Goal: Information Seeking & Learning: Learn about a topic

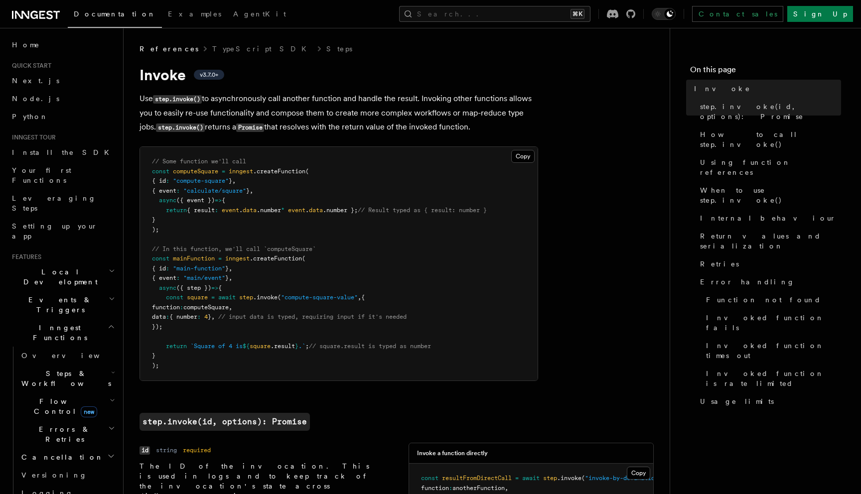
click at [207, 77] on span "v3.7.0+" at bounding box center [209, 75] width 18 height 8
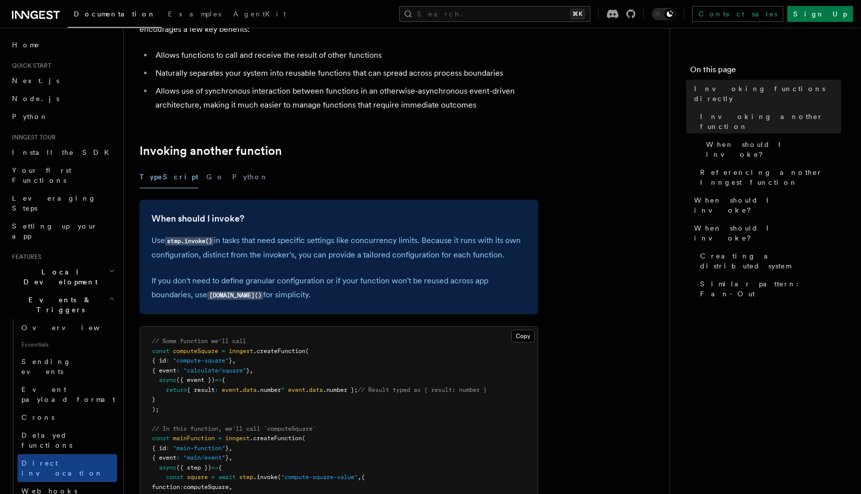
scroll to position [99, 0]
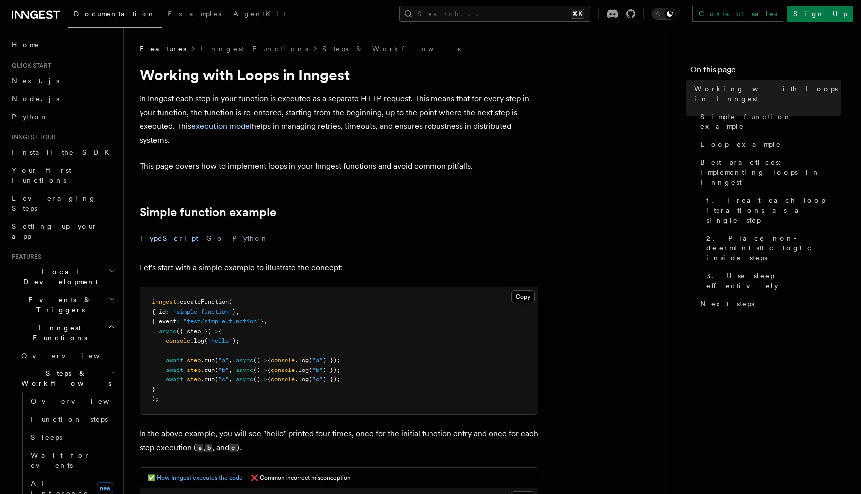
click at [294, 240] on div "TypeScript Go Python" at bounding box center [339, 238] width 399 height 22
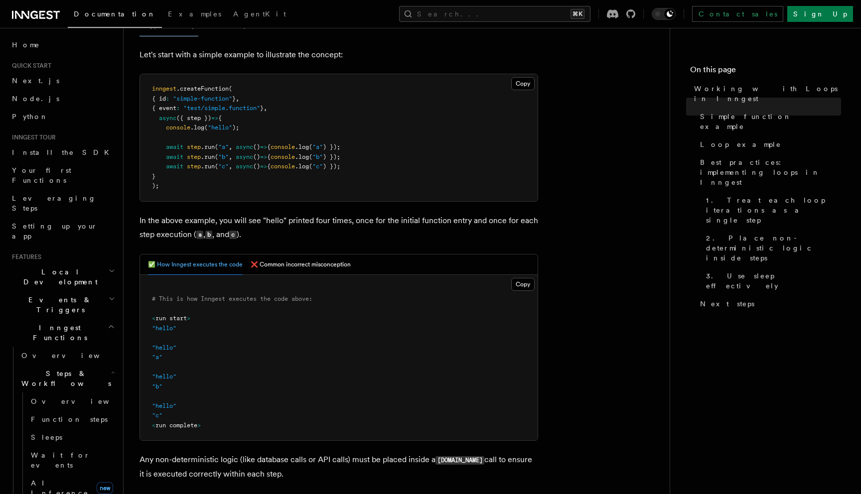
scroll to position [195, 0]
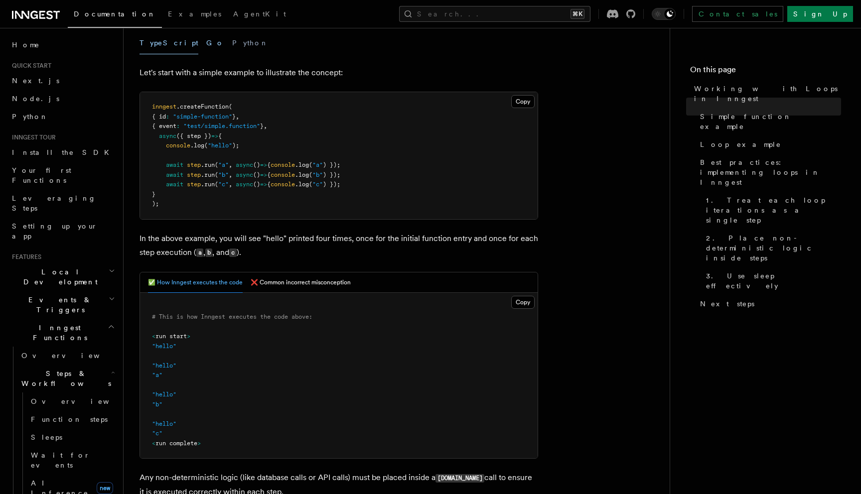
click at [206, 40] on button "Go" at bounding box center [215, 43] width 18 height 22
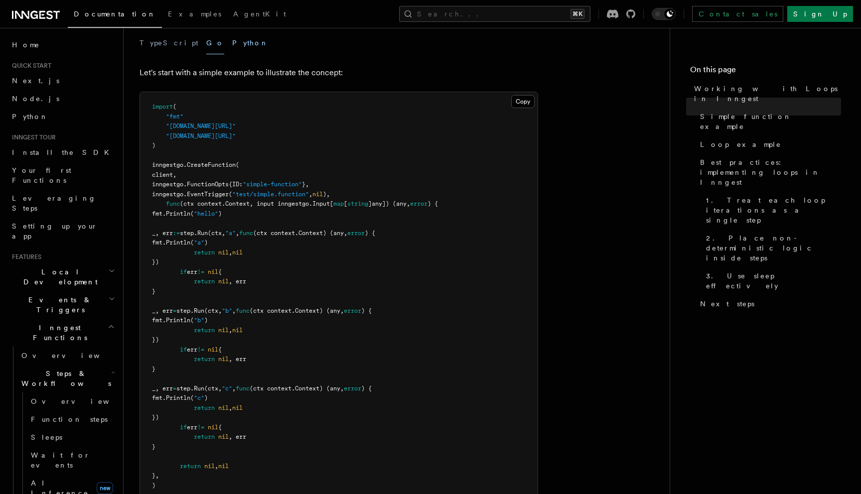
click at [232, 44] on button "Python" at bounding box center [250, 43] width 36 height 22
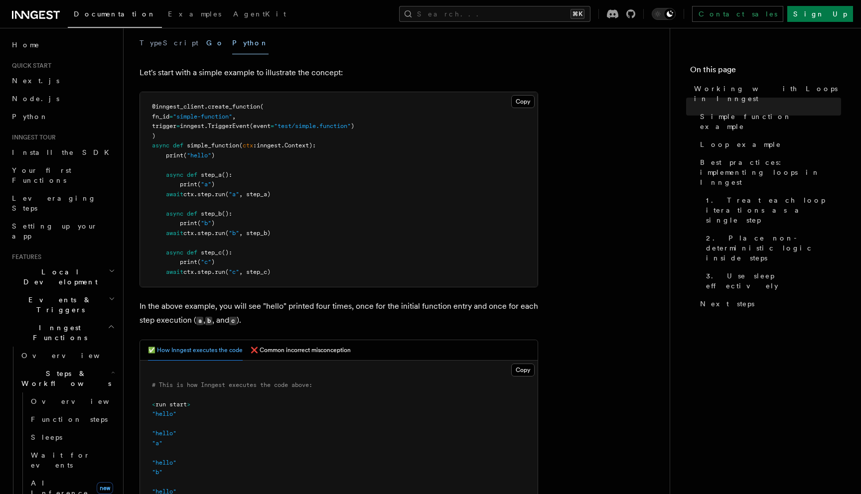
click at [206, 44] on button "Go" at bounding box center [215, 43] width 18 height 22
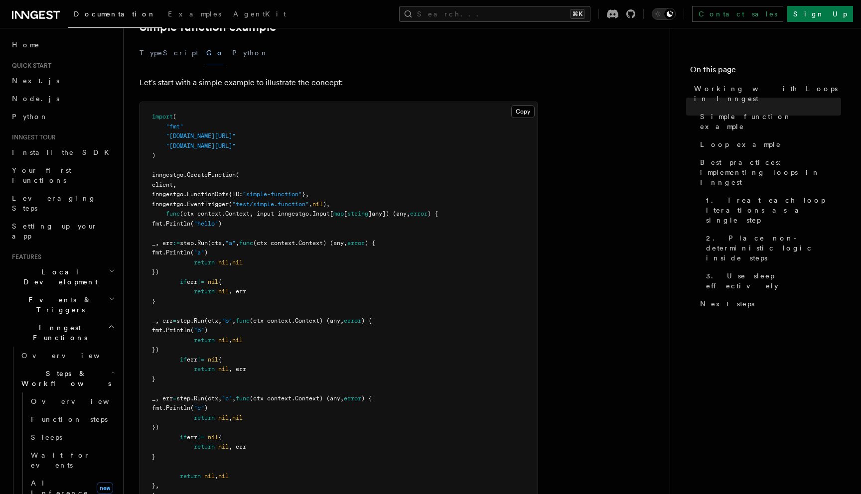
scroll to position [163, 0]
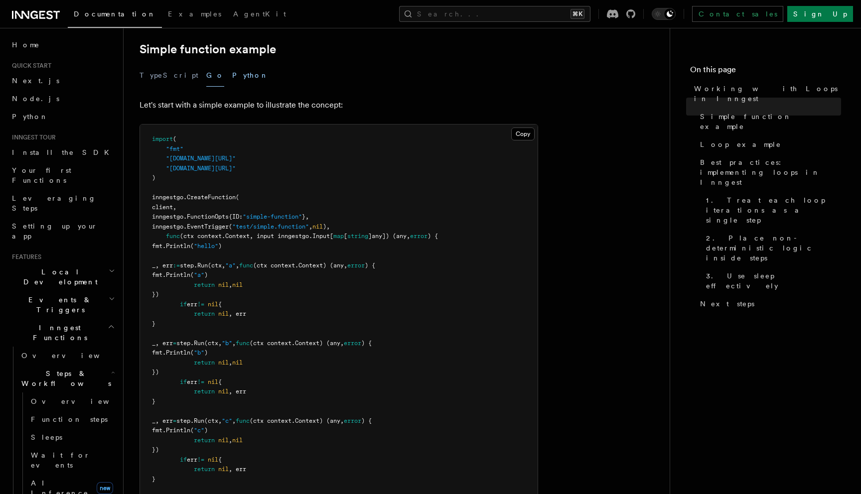
click at [232, 80] on button "Python" at bounding box center [250, 75] width 36 height 22
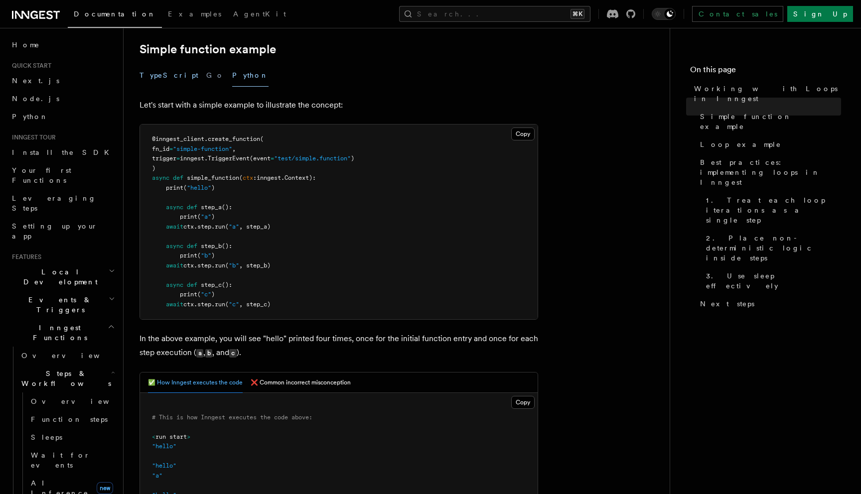
click at [167, 78] on button "TypeScript" at bounding box center [169, 75] width 59 height 22
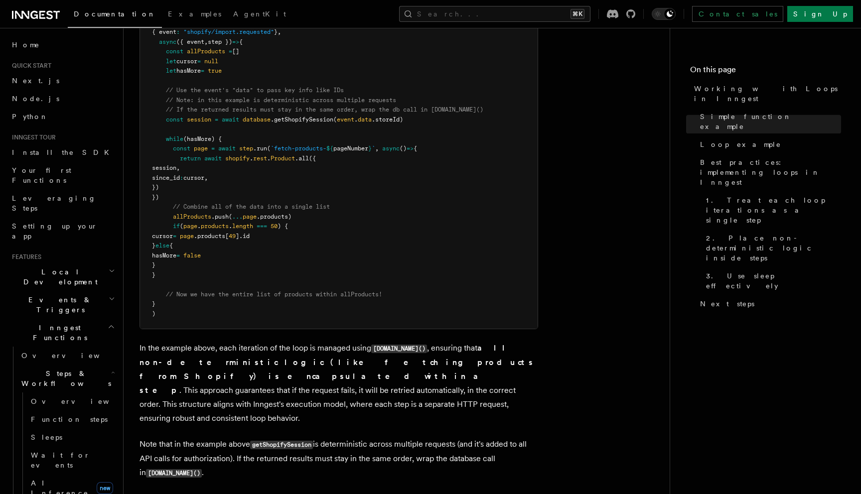
scroll to position [1071, 0]
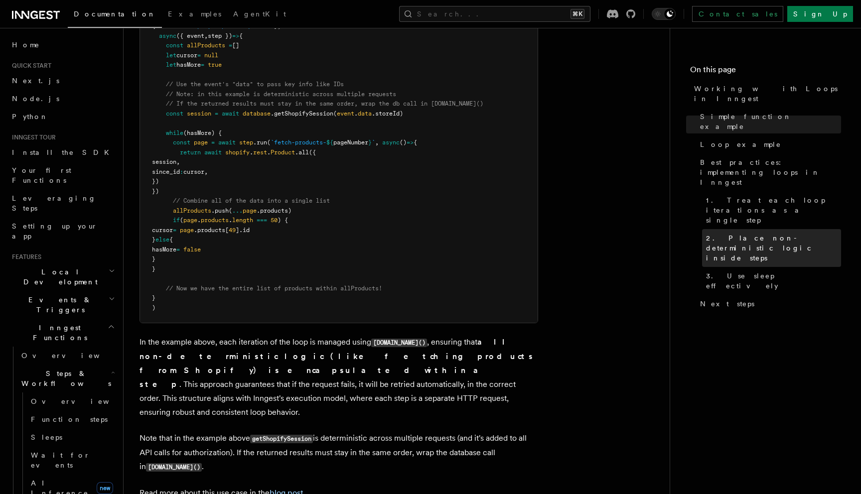
click at [755, 233] on span "2. Place non-deterministic logic inside steps" at bounding box center [773, 248] width 135 height 30
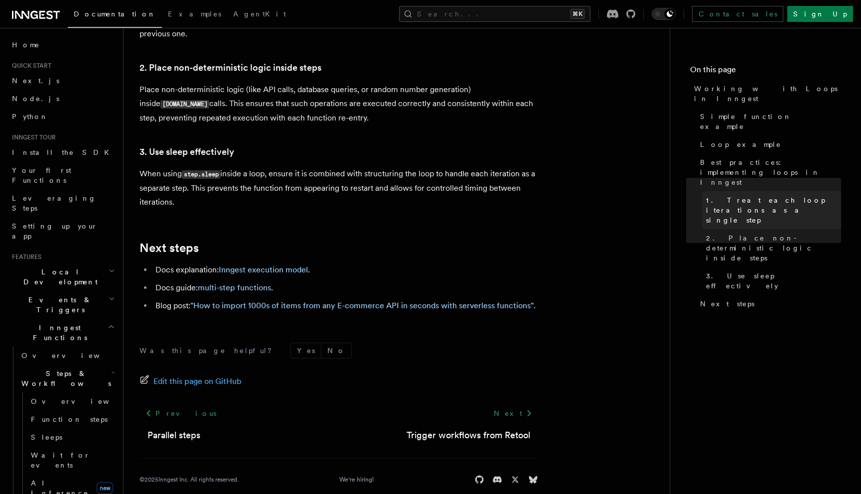
click at [760, 195] on span "1. Treat each loop iterations as a single step" at bounding box center [773, 210] width 135 height 30
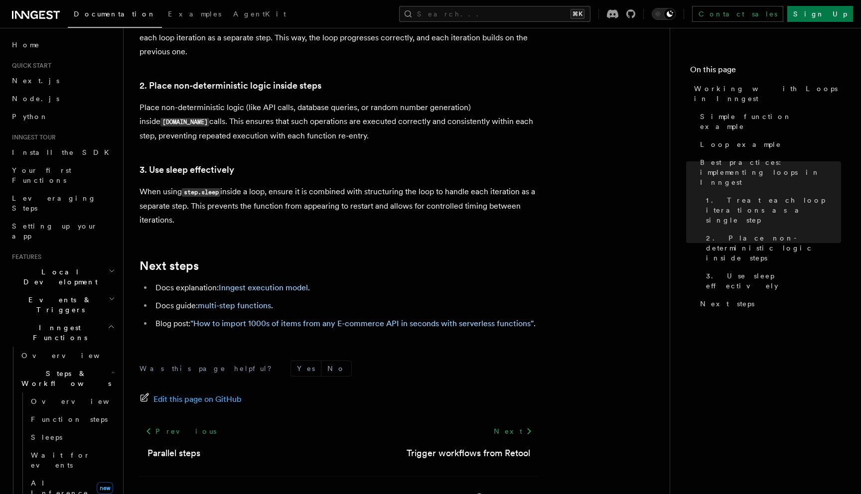
scroll to position [1698, 0]
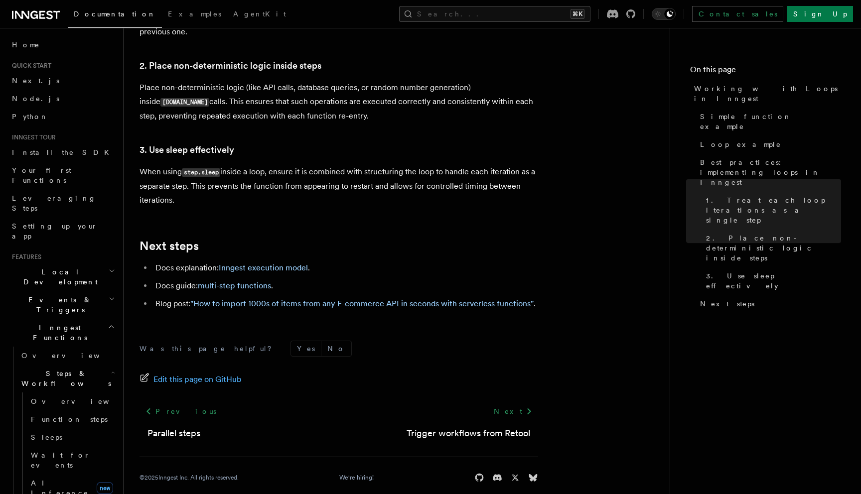
scroll to position [1696, 0]
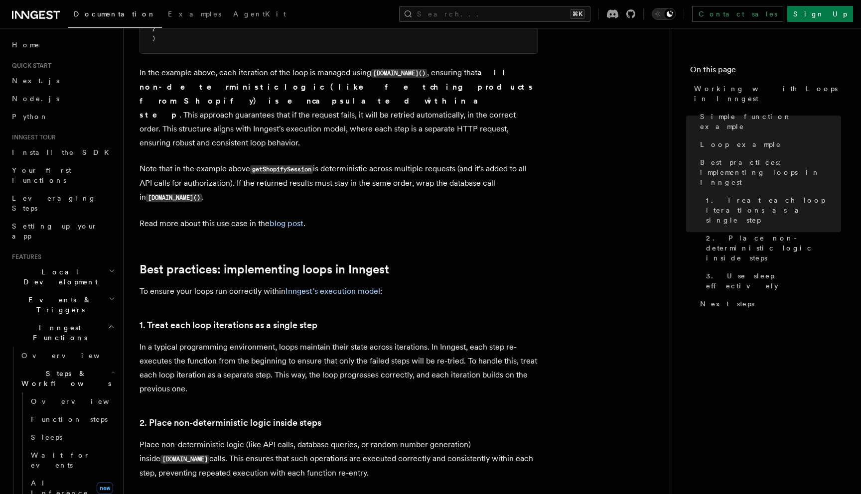
scroll to position [1310, 0]
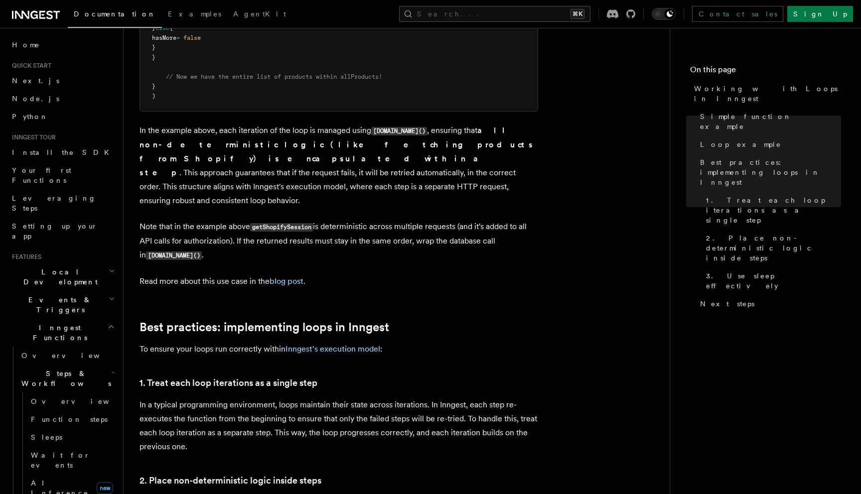
scroll to position [1279, 0]
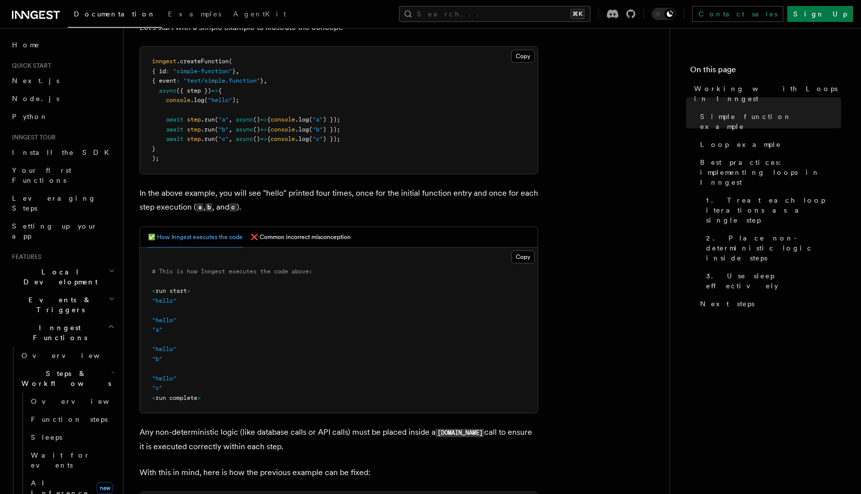
scroll to position [0, 0]
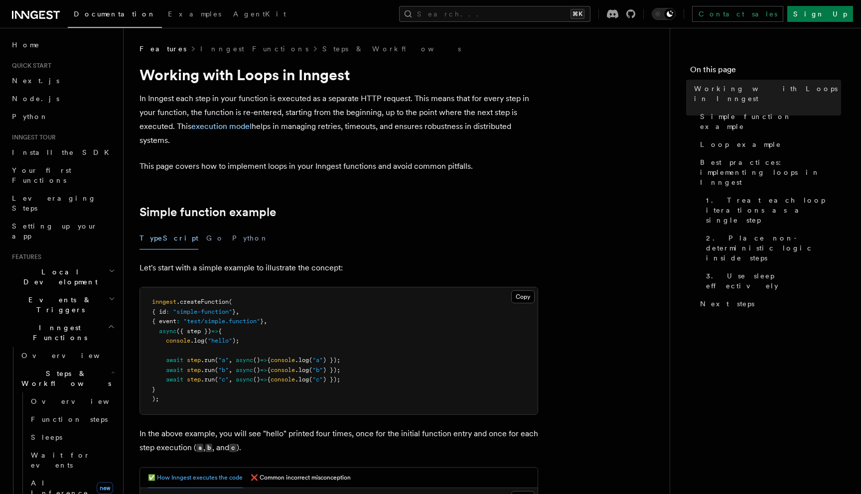
click at [346, 239] on div "TypeScript Go Python" at bounding box center [339, 238] width 399 height 22
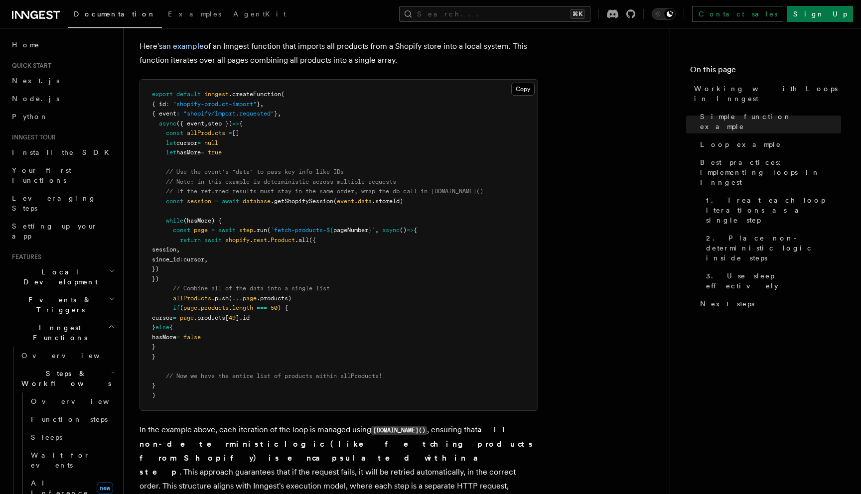
scroll to position [976, 0]
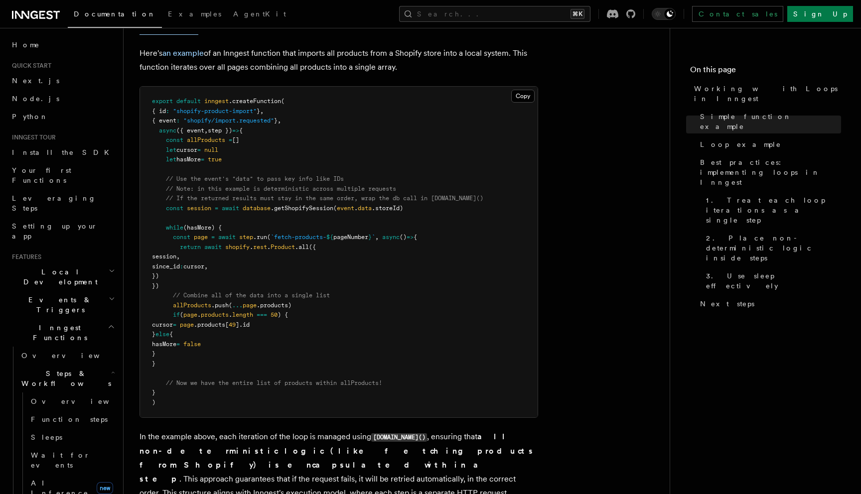
click at [580, 364] on article "Features Inngest Functions Steps & Workflows Working with Loops in Inngest In I…" at bounding box center [397, 148] width 514 height 2161
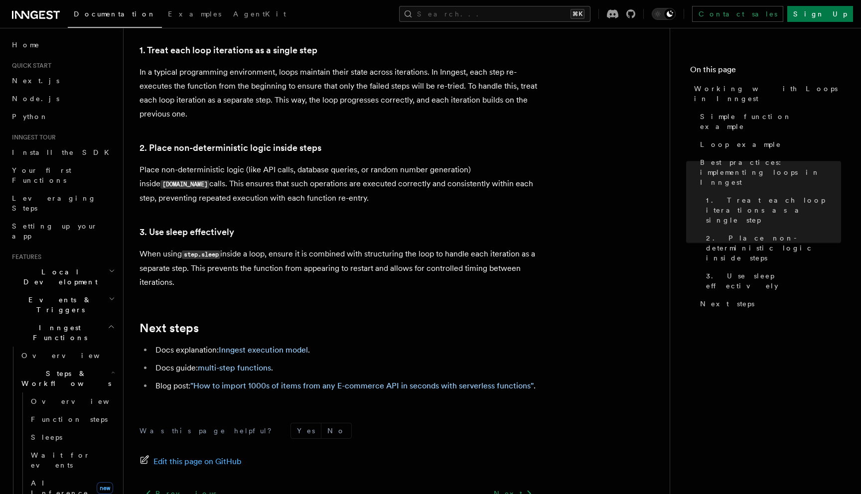
scroll to position [1616, 0]
click at [266, 363] on link "multi-step functions" at bounding box center [234, 367] width 73 height 9
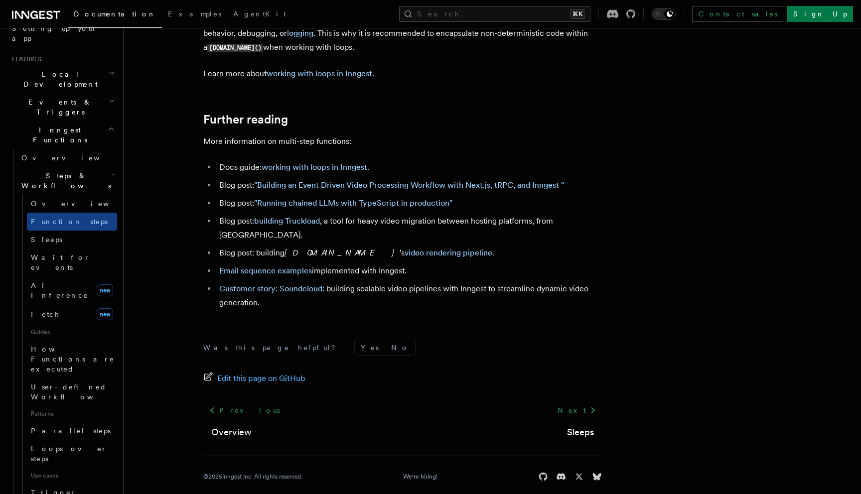
scroll to position [198, 0]
click at [58, 445] on span "Loops over steps" at bounding box center [69, 454] width 76 height 18
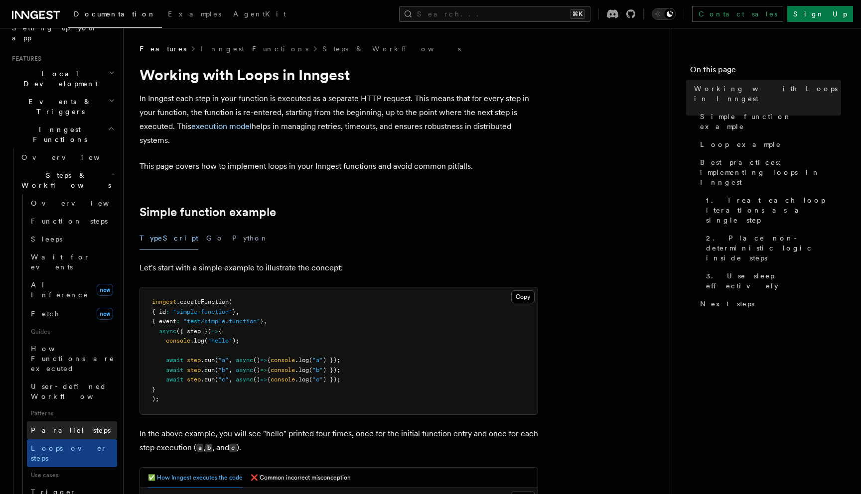
click at [56, 427] on span "Parallel steps" at bounding box center [71, 431] width 80 height 8
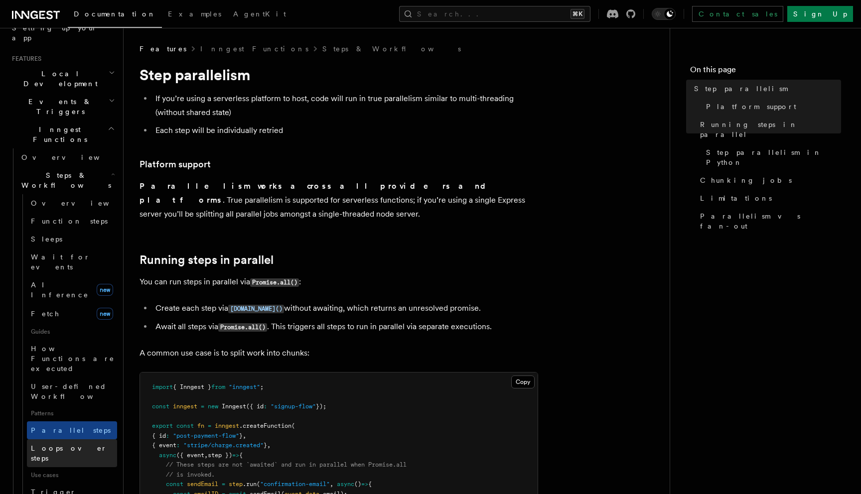
click at [58, 444] on span "Loops over steps" at bounding box center [74, 454] width 86 height 20
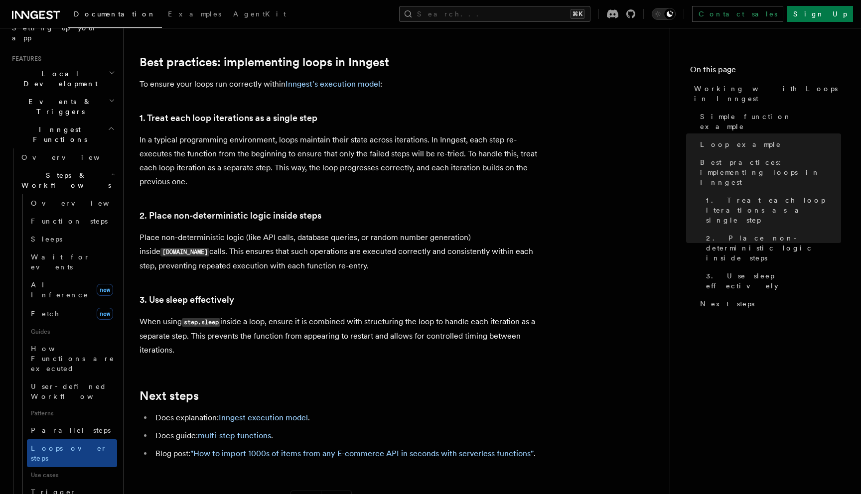
scroll to position [1543, 0]
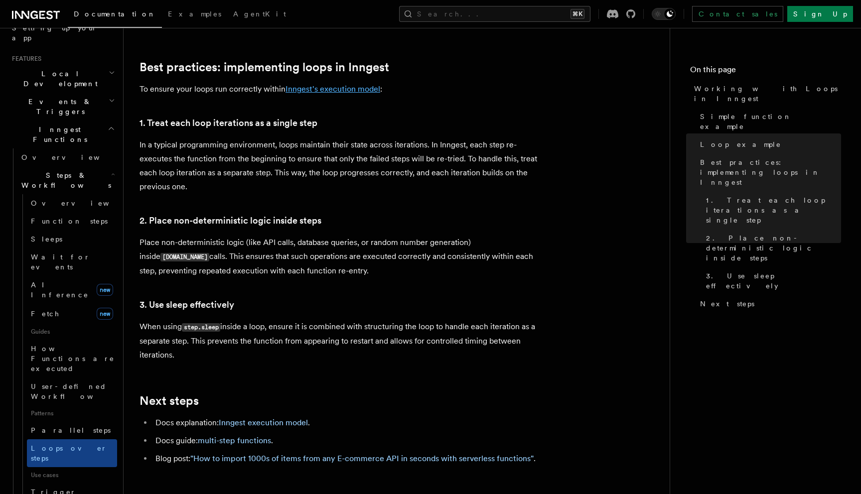
click at [333, 84] on link "Inngest's execution model" at bounding box center [333, 88] width 95 height 9
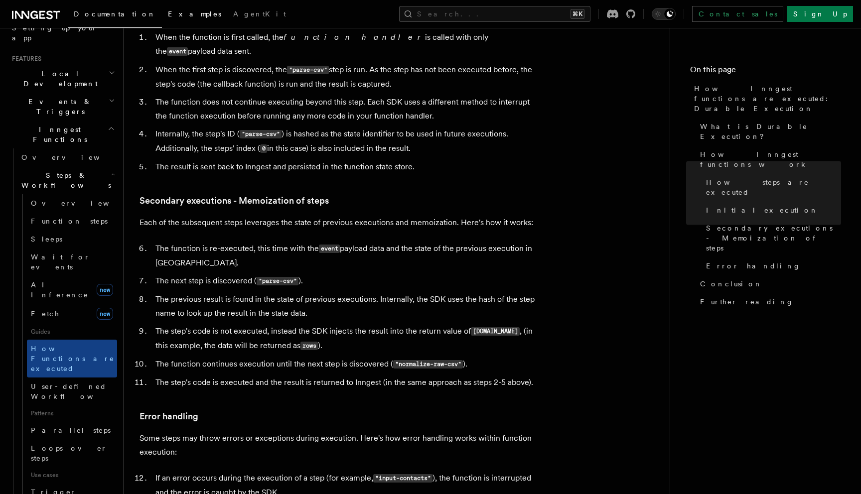
scroll to position [1267, 0]
